Goal: Task Accomplishment & Management: Manage account settings

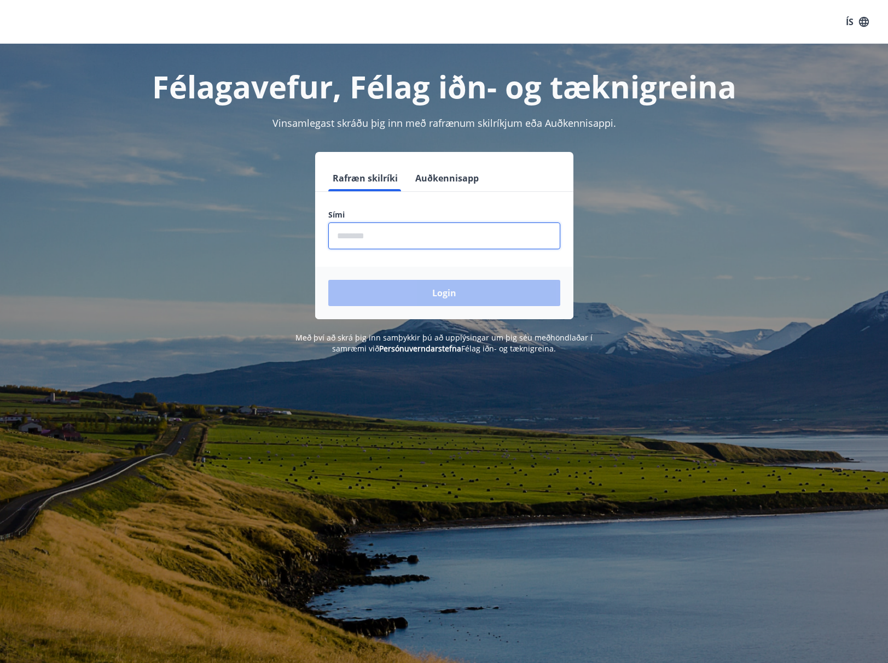
click at [338, 235] on input "phone" at bounding box center [444, 236] width 232 height 27
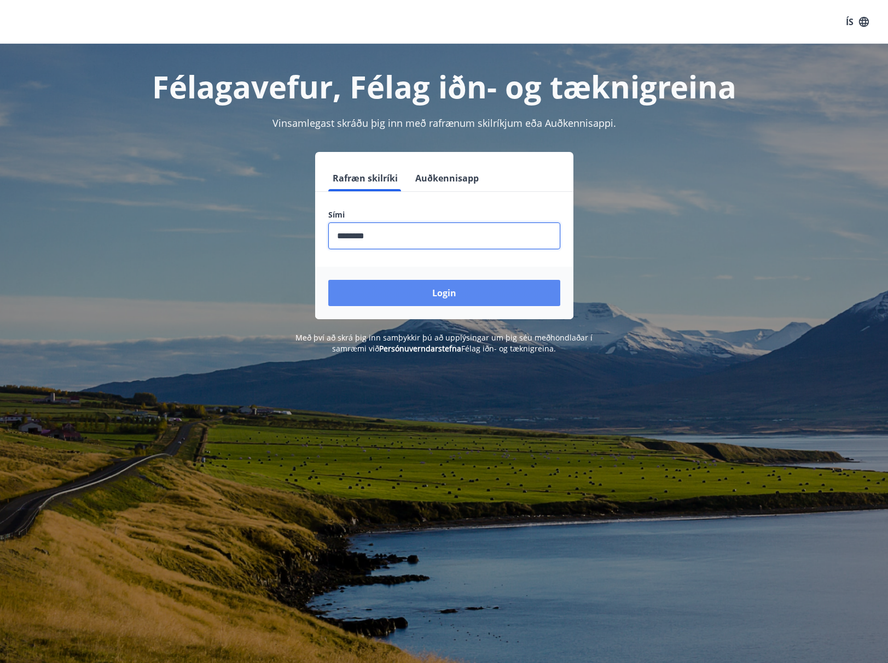
type input "********"
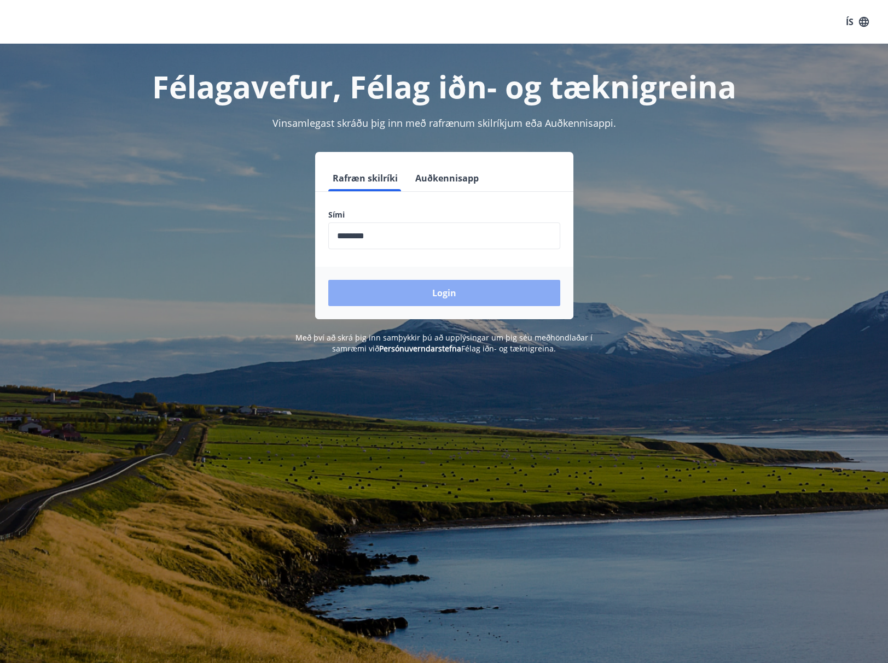
click at [468, 295] on button "Login" at bounding box center [444, 293] width 232 height 26
